Goal: Ask a question

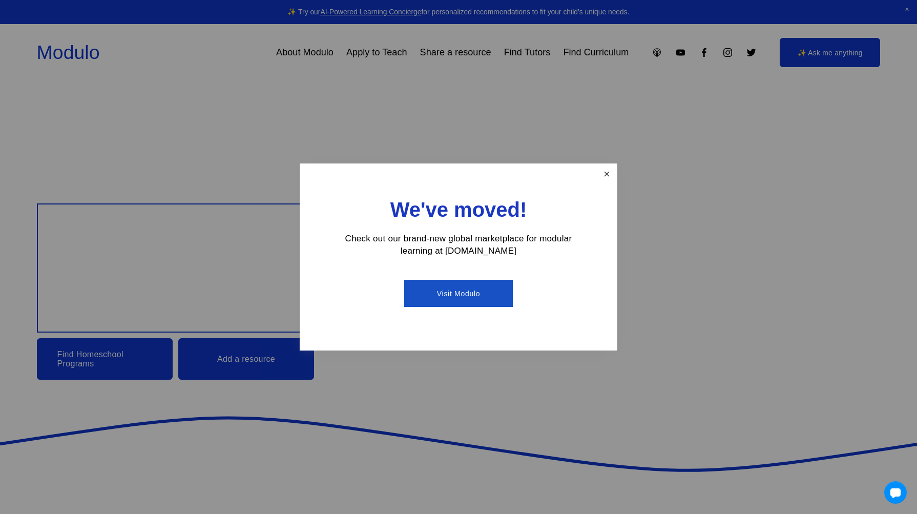
click at [606, 177] on link "Close" at bounding box center [607, 174] width 18 height 18
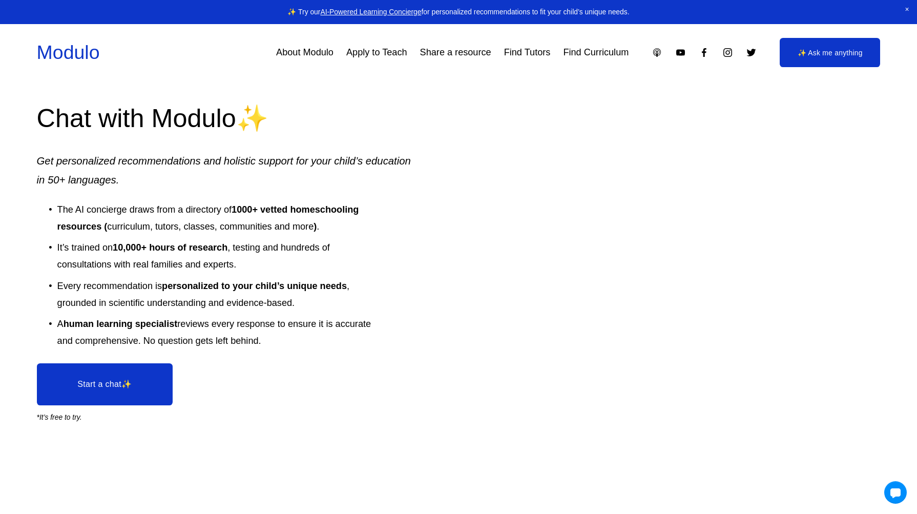
scroll to position [1686, 0]
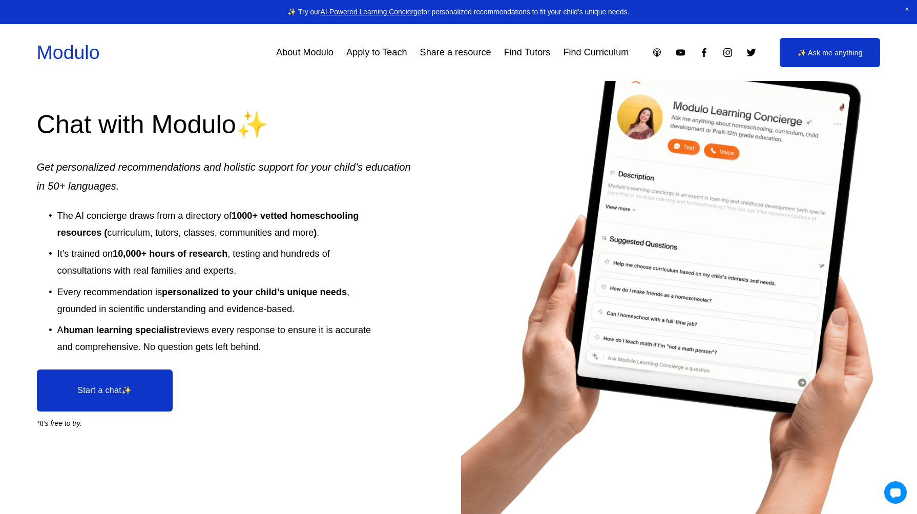
click at [116, 386] on link "Start a chat✨" at bounding box center [105, 390] width 136 height 42
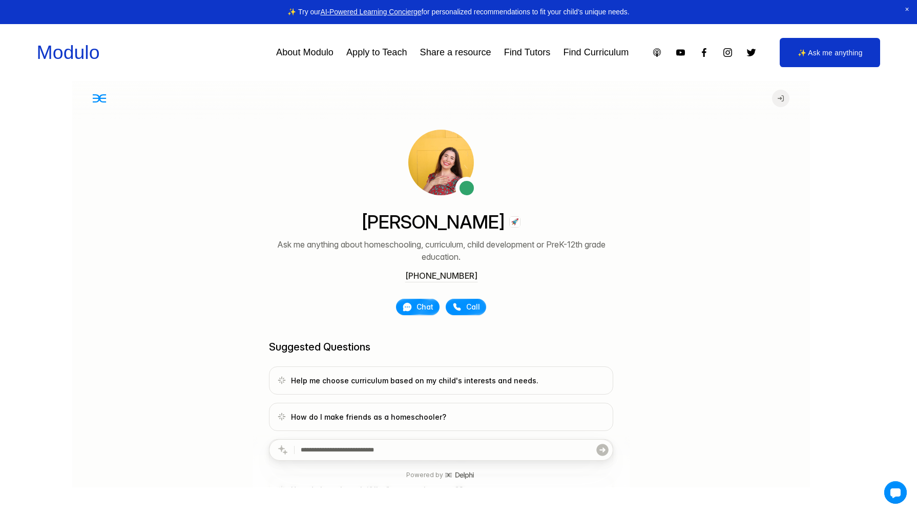
click at [422, 306] on span "Chat" at bounding box center [424, 307] width 17 height 10
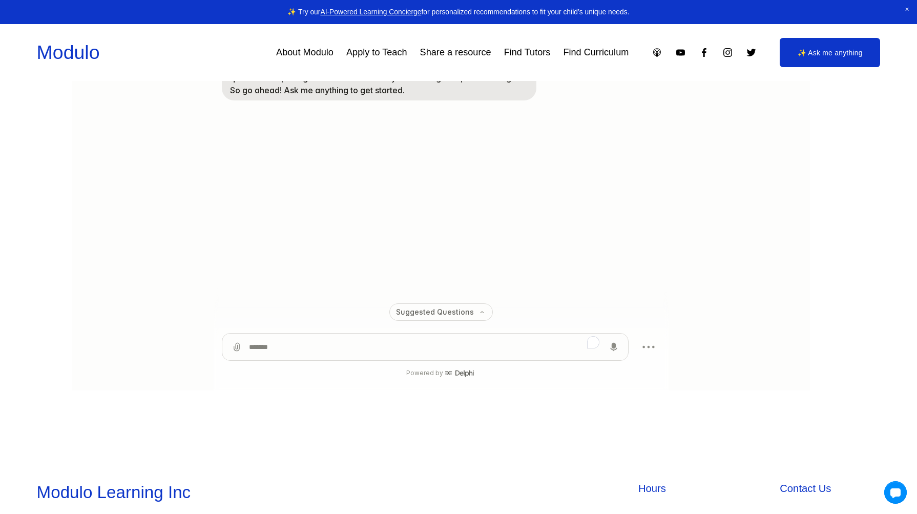
scroll to position [181, 0]
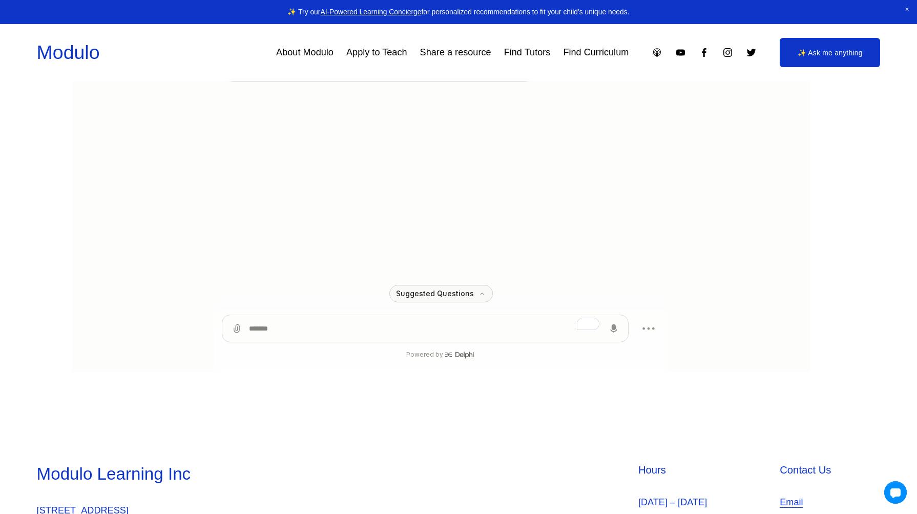
click at [443, 295] on button "Suggested Questions" at bounding box center [440, 293] width 103 height 17
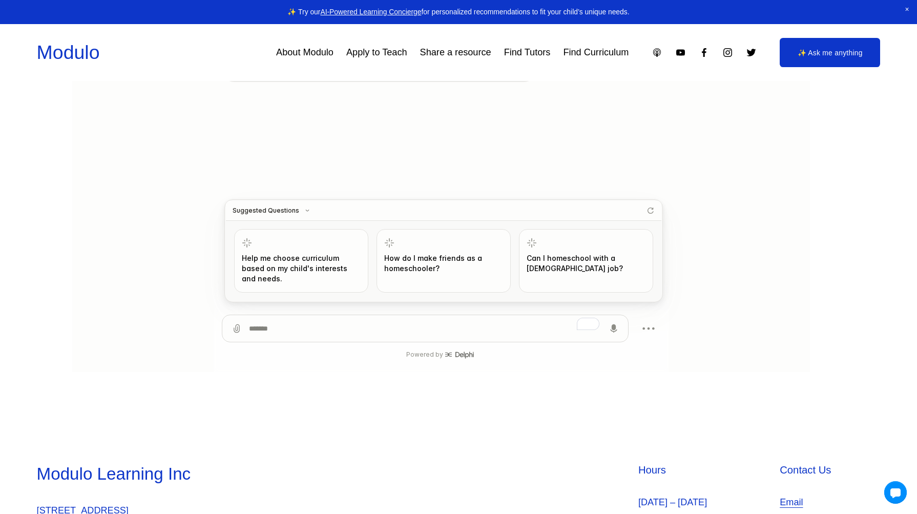
scroll to position [0, 0]
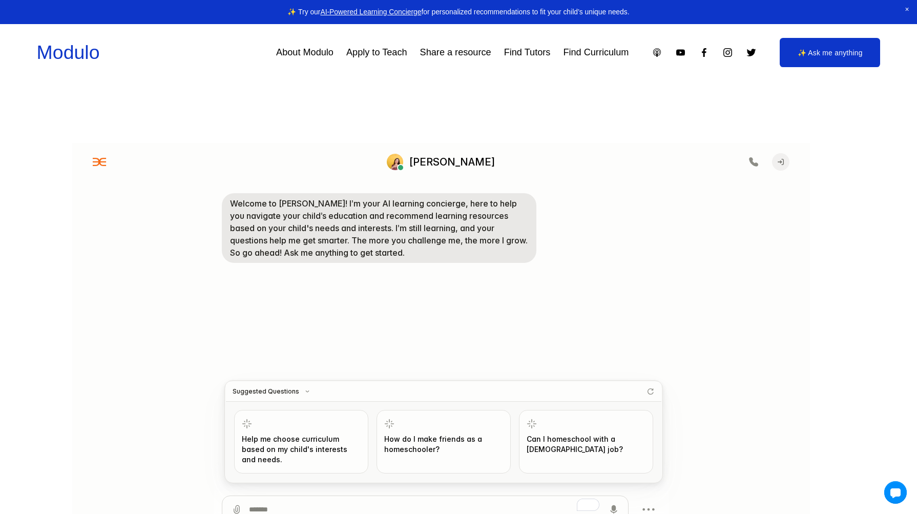
click at [85, 53] on link "Modulo" at bounding box center [68, 52] width 63 height 22
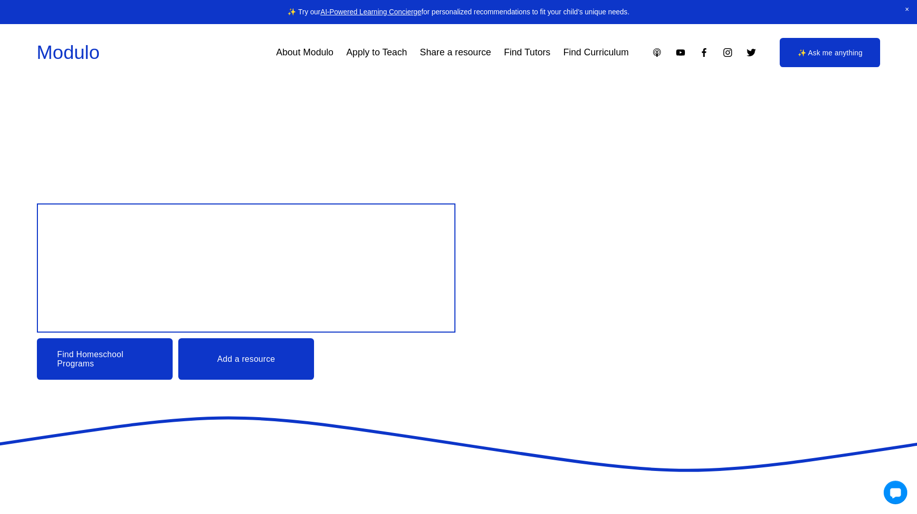
click at [905, 488] on div at bounding box center [896, 493] width 24 height 24
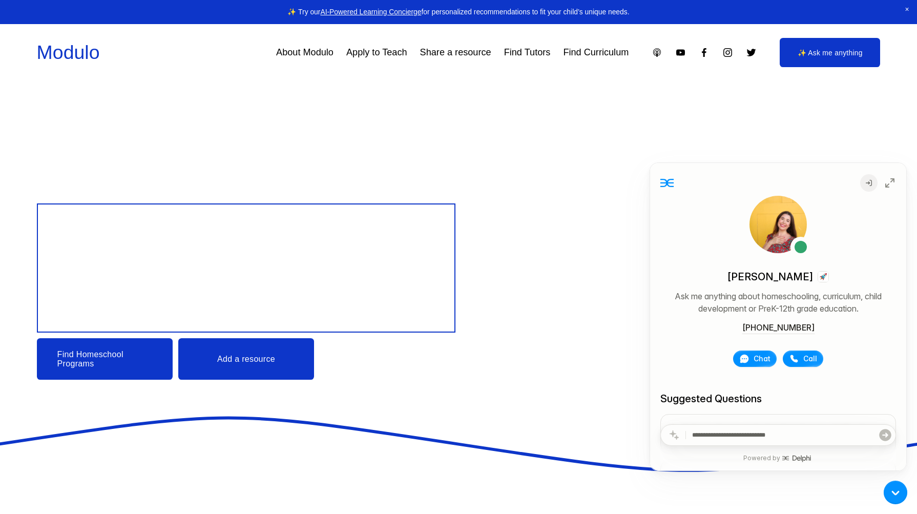
click at [903, 483] on div at bounding box center [896, 493] width 24 height 24
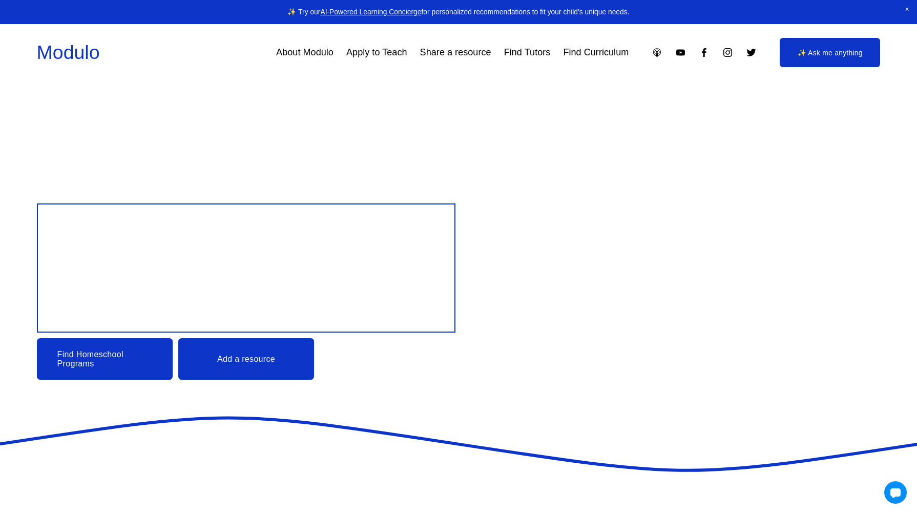
click at [837, 55] on link "✨ Ask me anything" at bounding box center [830, 53] width 100 height 30
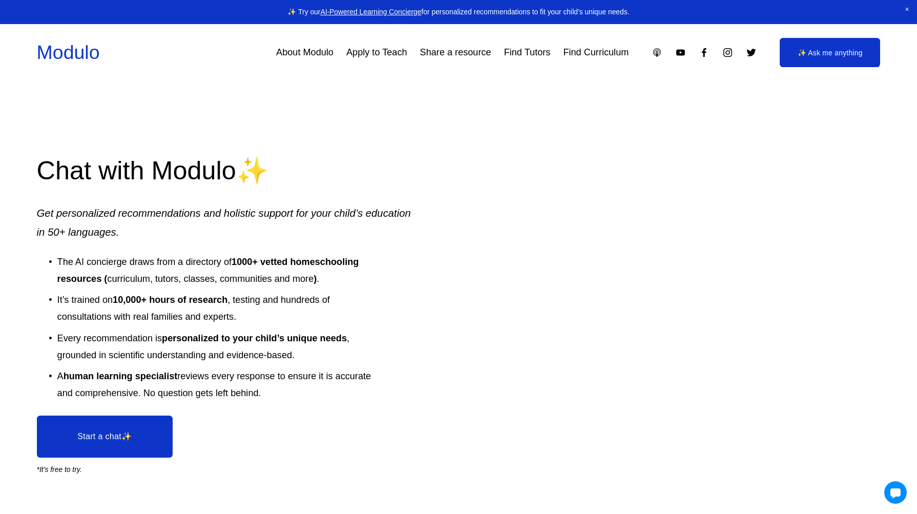
scroll to position [1642, 0]
